Goal: Information Seeking & Learning: Find specific fact

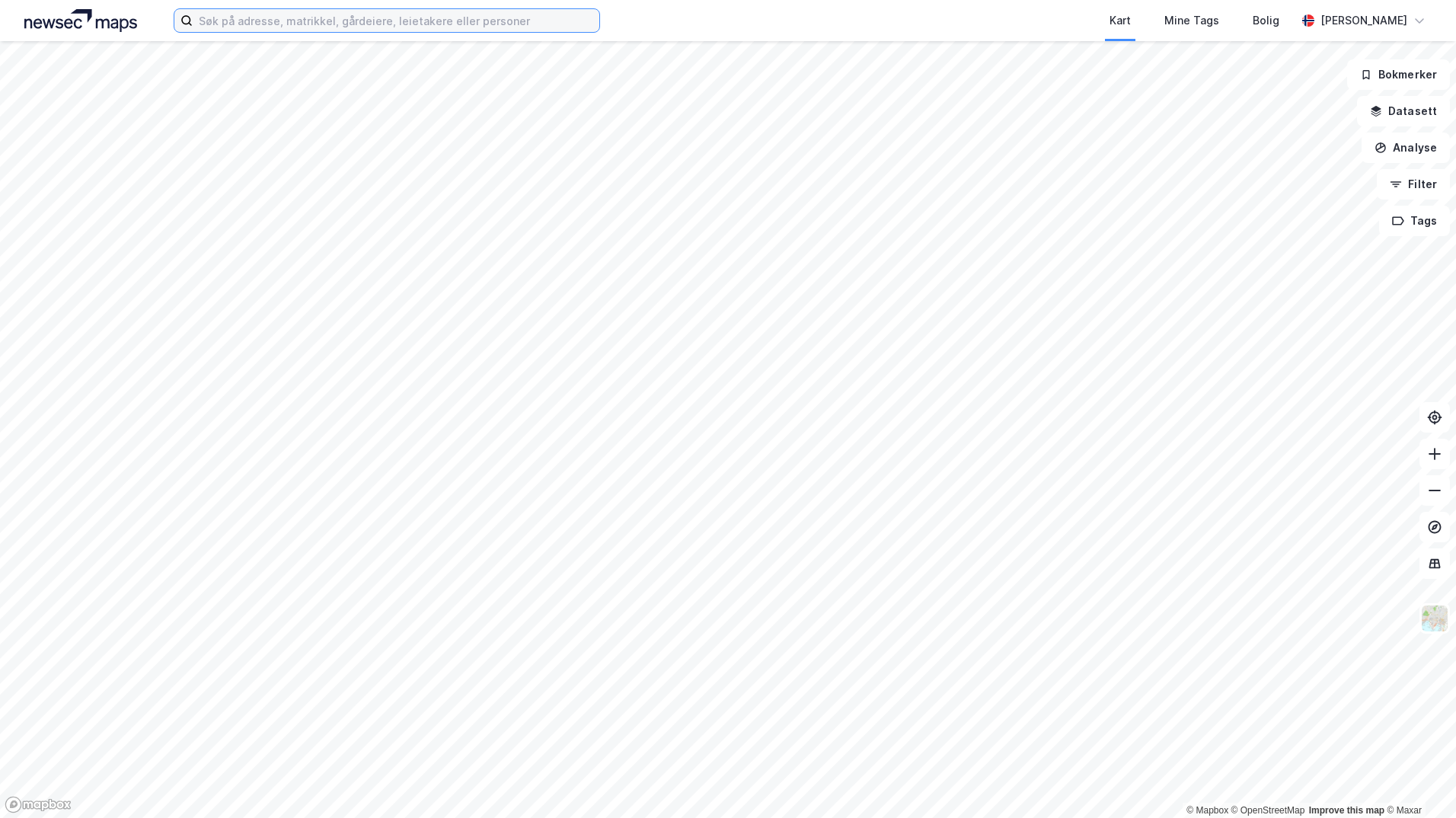
click at [210, 12] on input at bounding box center [396, 20] width 407 height 23
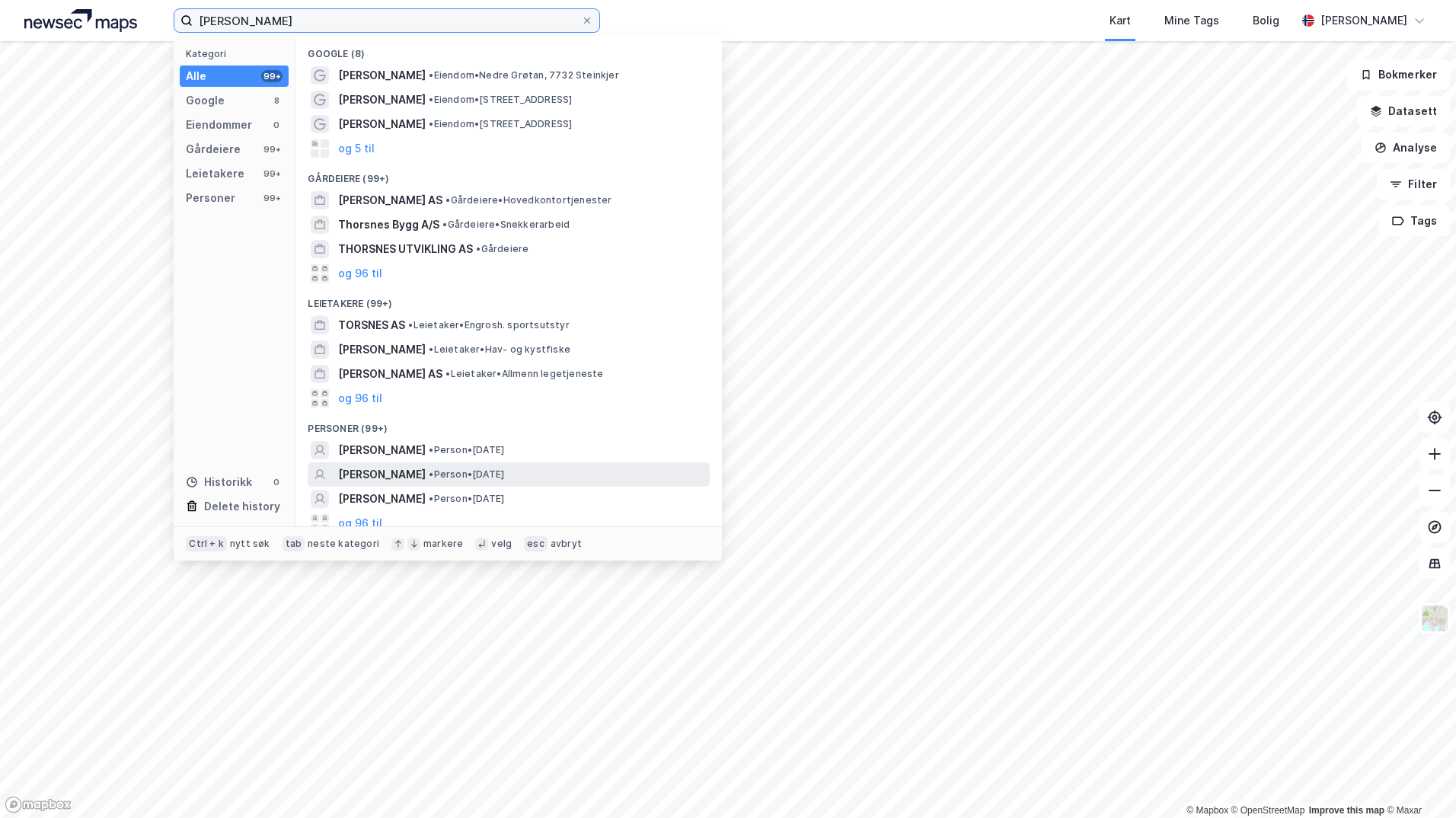
scroll to position [9, 0]
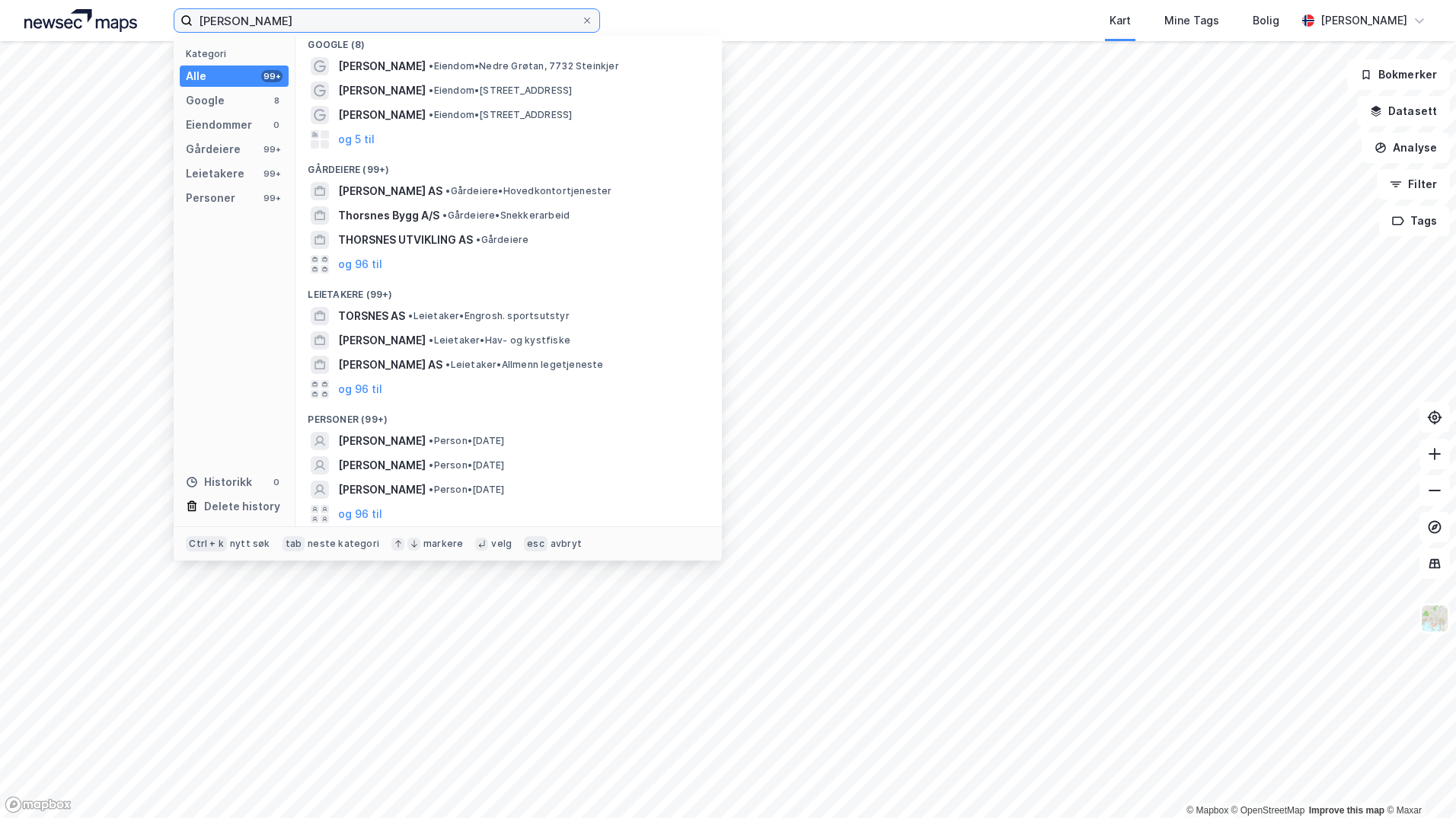
click at [222, 19] on input "[PERSON_NAME]" at bounding box center [386, 20] width 388 height 23
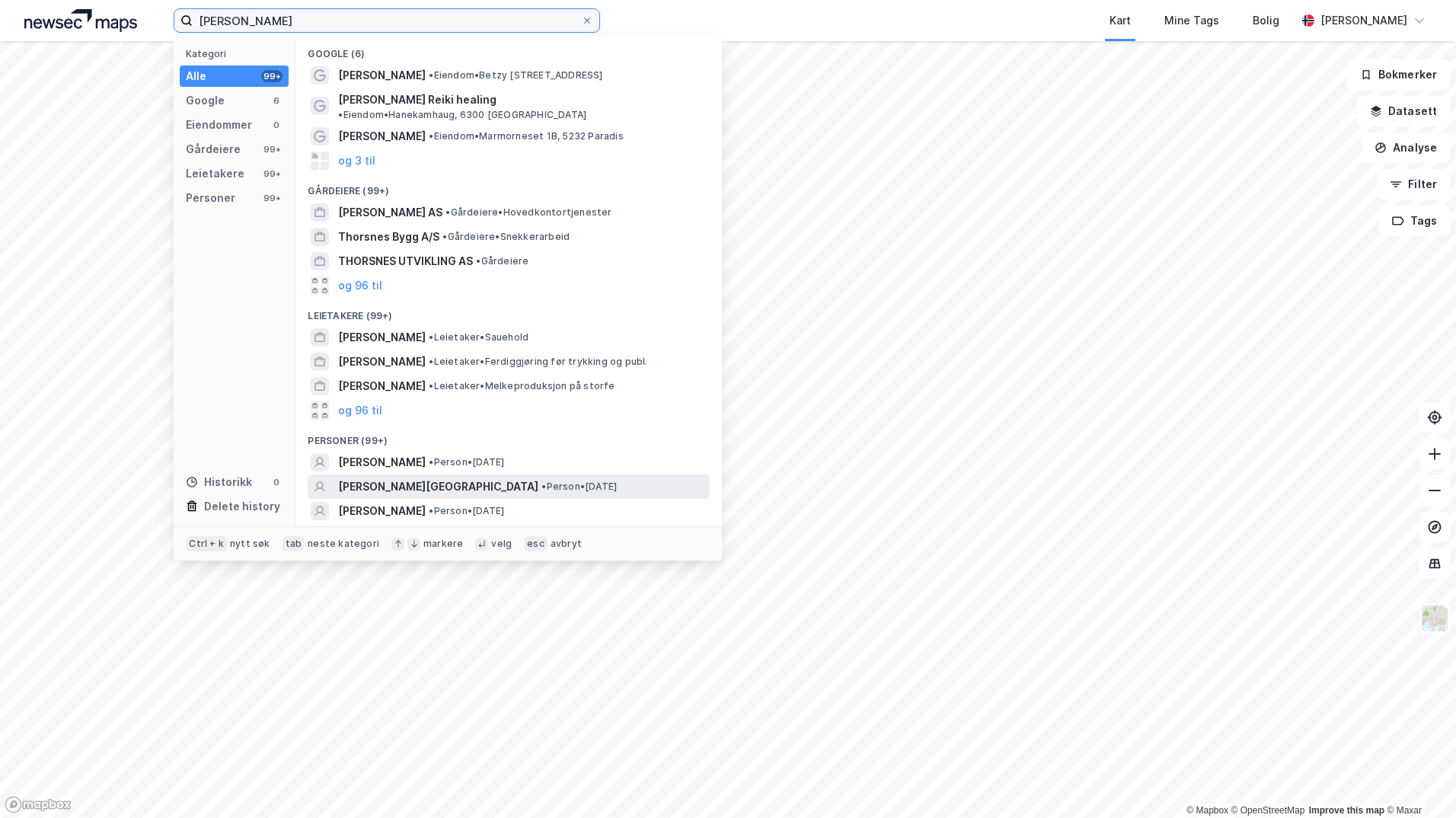
type input "[PERSON_NAME]"
click at [617, 477] on div "[PERSON_NAME][GEOGRAPHIC_DATA] • Person • [DATE]" at bounding box center [522, 486] width 368 height 18
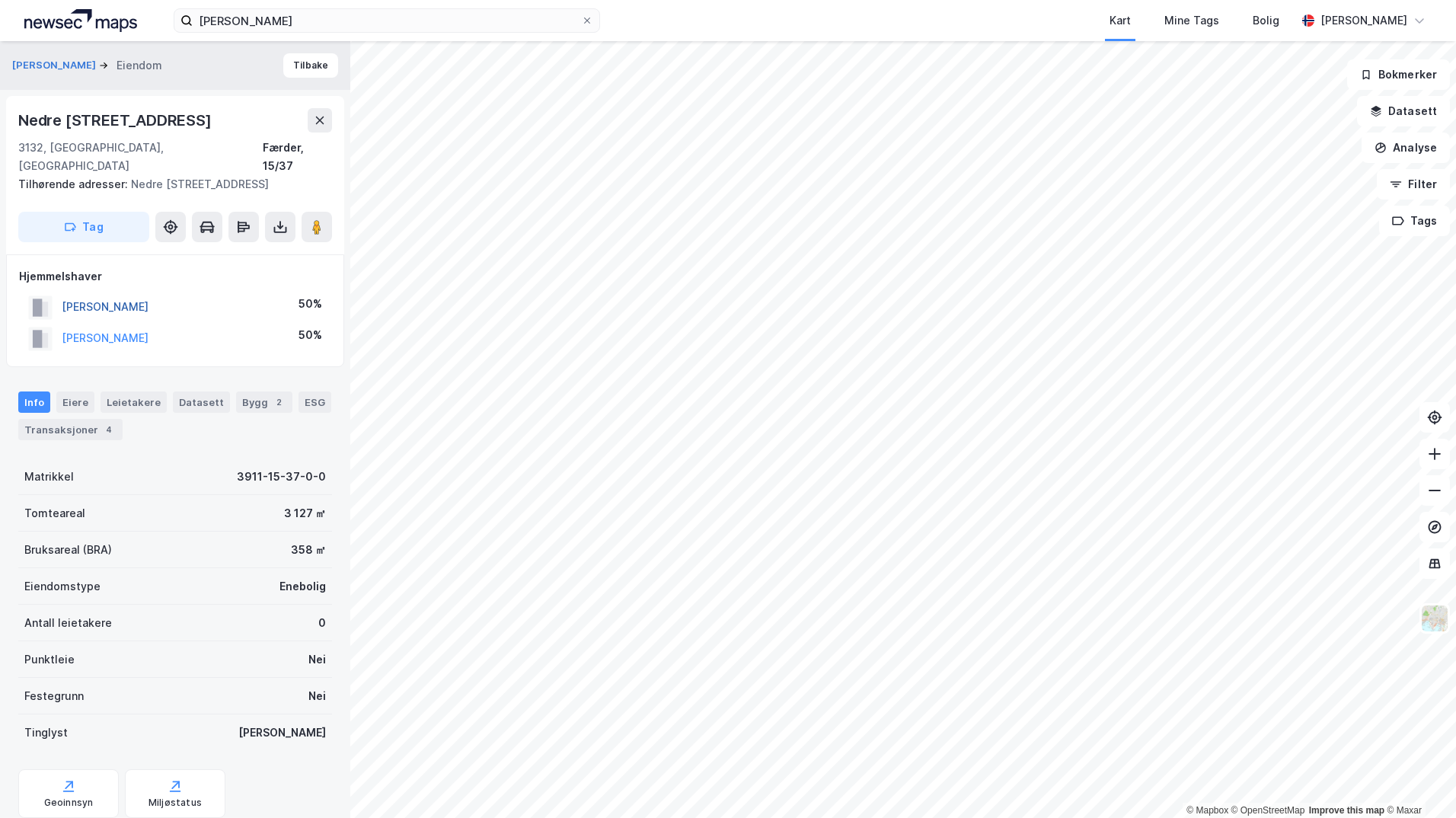
click at [0, 0] on button "[PERSON_NAME]" at bounding box center [0, 0] width 0 height 0
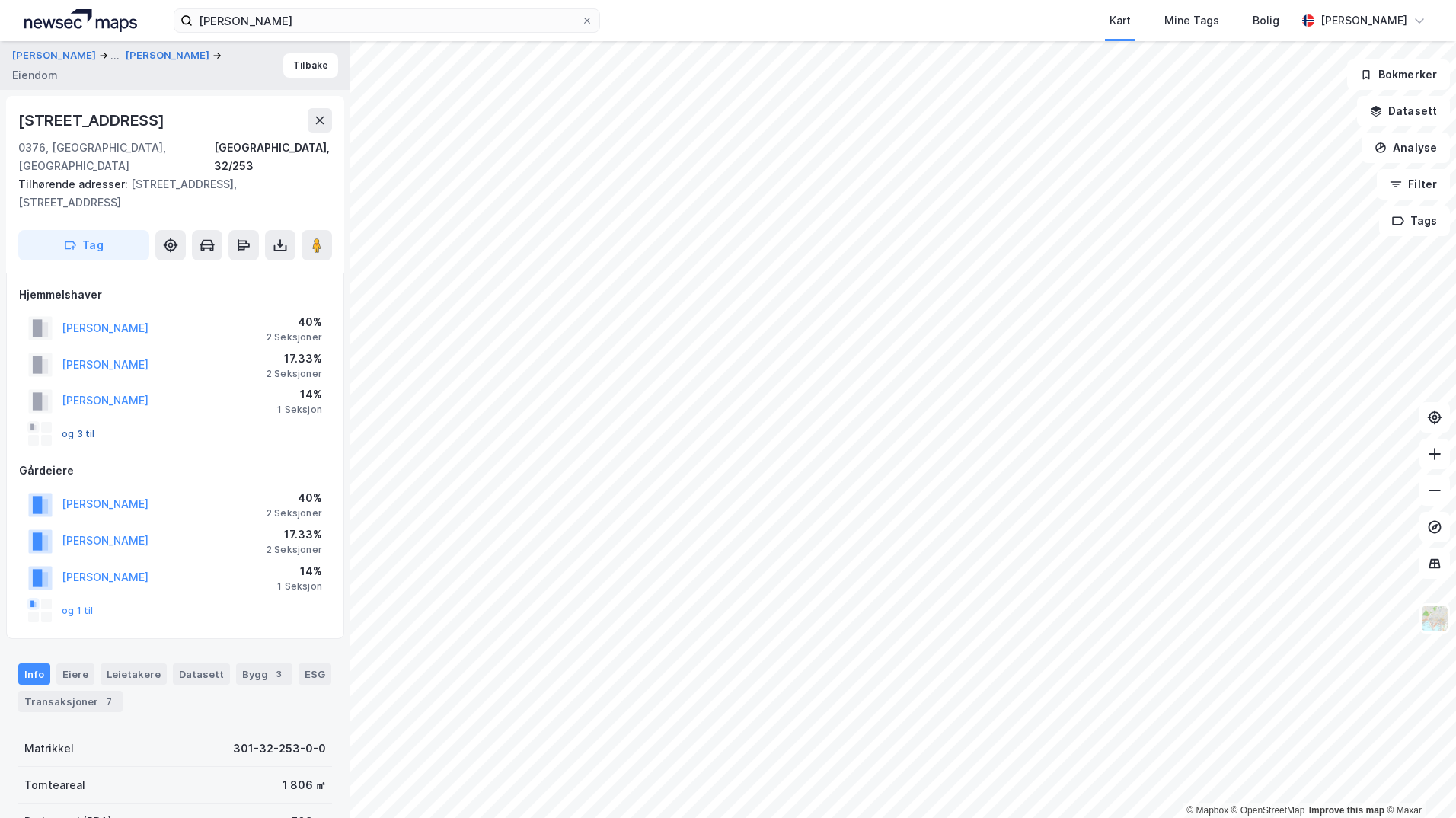
click at [0, 0] on button "og 3 til" at bounding box center [0, 0] width 0 height 0
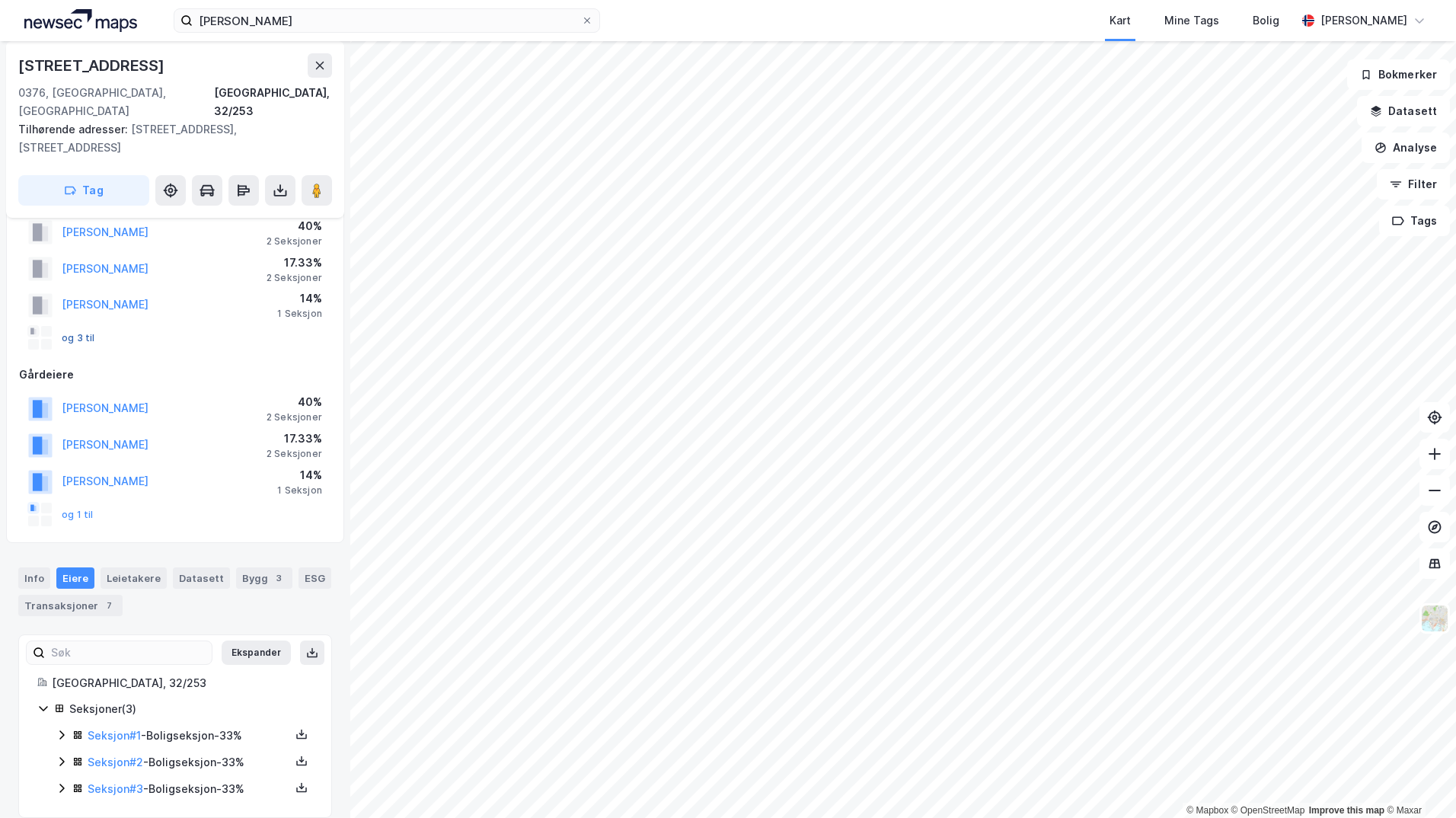
click at [0, 0] on button "og 3 til" at bounding box center [0, 0] width 0 height 0
